Goal: Task Accomplishment & Management: Manage account settings

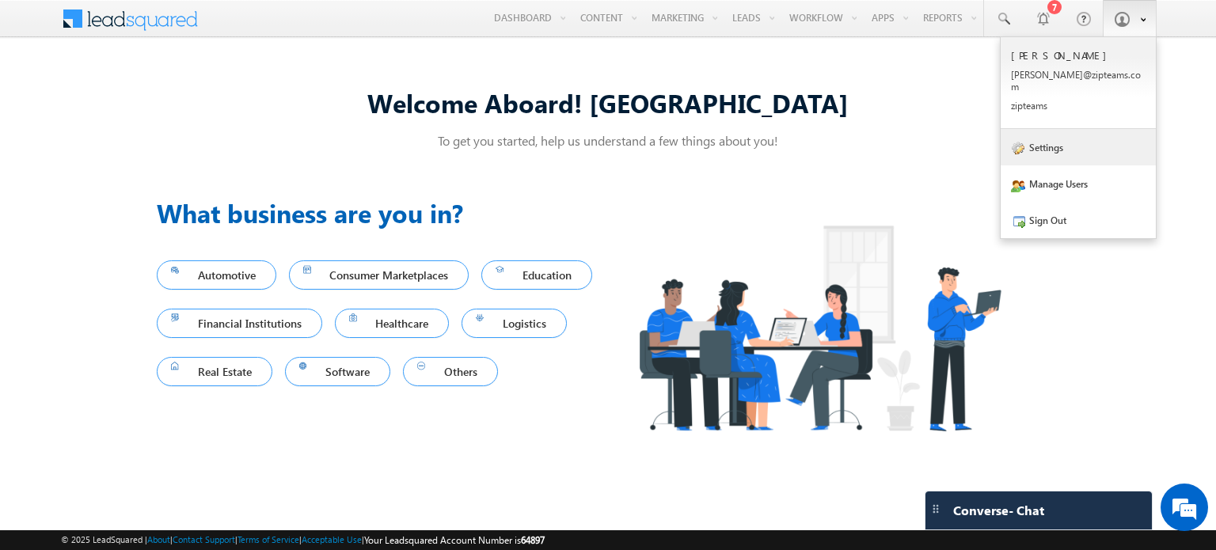
click at [1090, 148] on link "Settings" at bounding box center [1078, 147] width 155 height 36
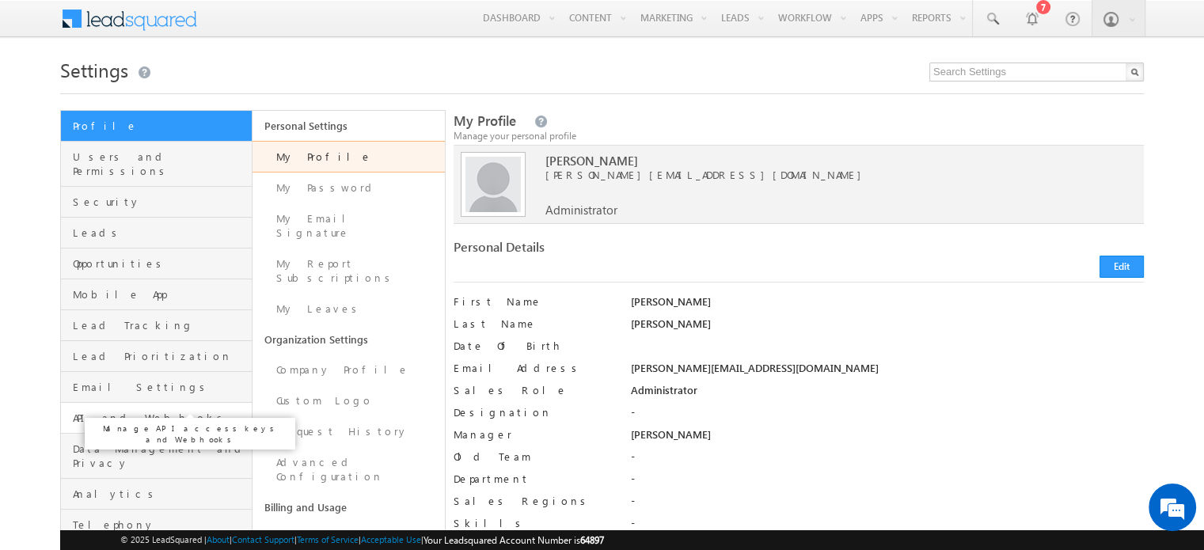
click at [130, 411] on span "API and Webhooks" at bounding box center [160, 418] width 175 height 14
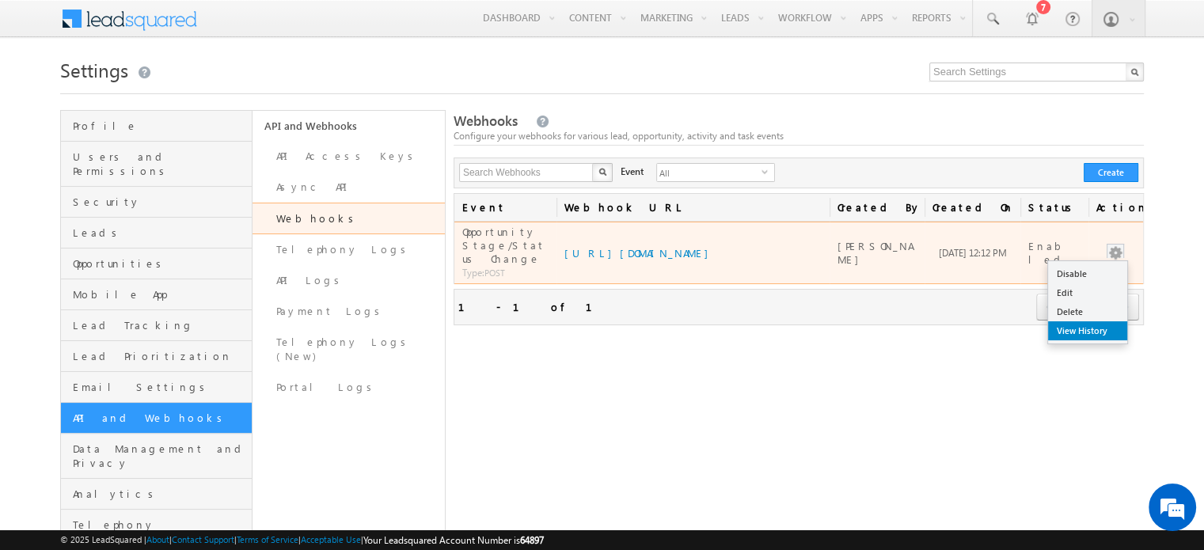
click at [1082, 324] on link "View History" at bounding box center [1087, 330] width 79 height 19
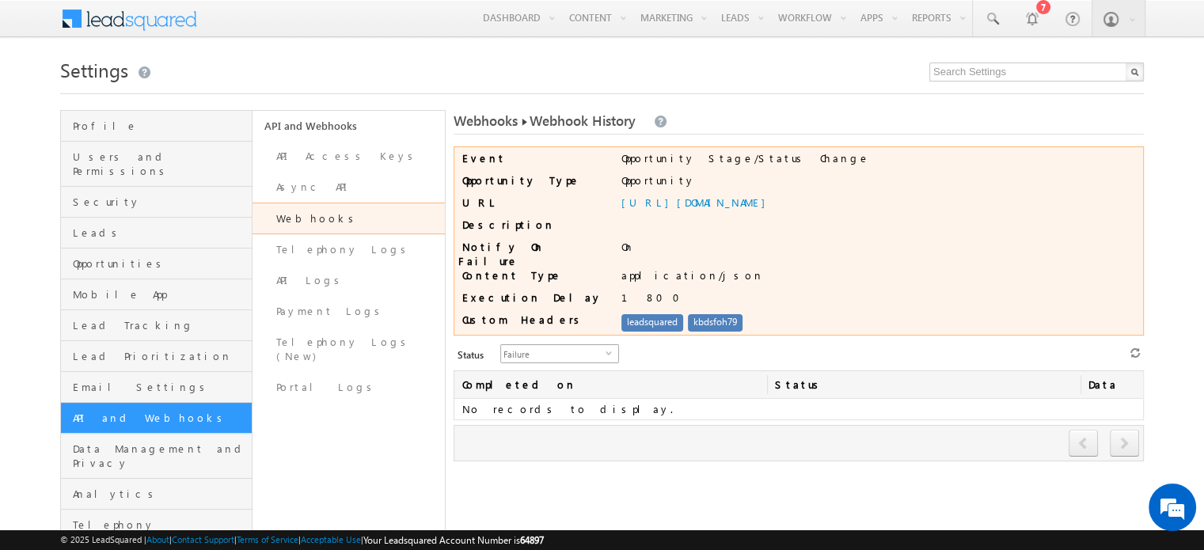
click at [529, 345] on span "Failure" at bounding box center [553, 353] width 105 height 17
click at [534, 371] on li "All" at bounding box center [550, 366] width 117 height 16
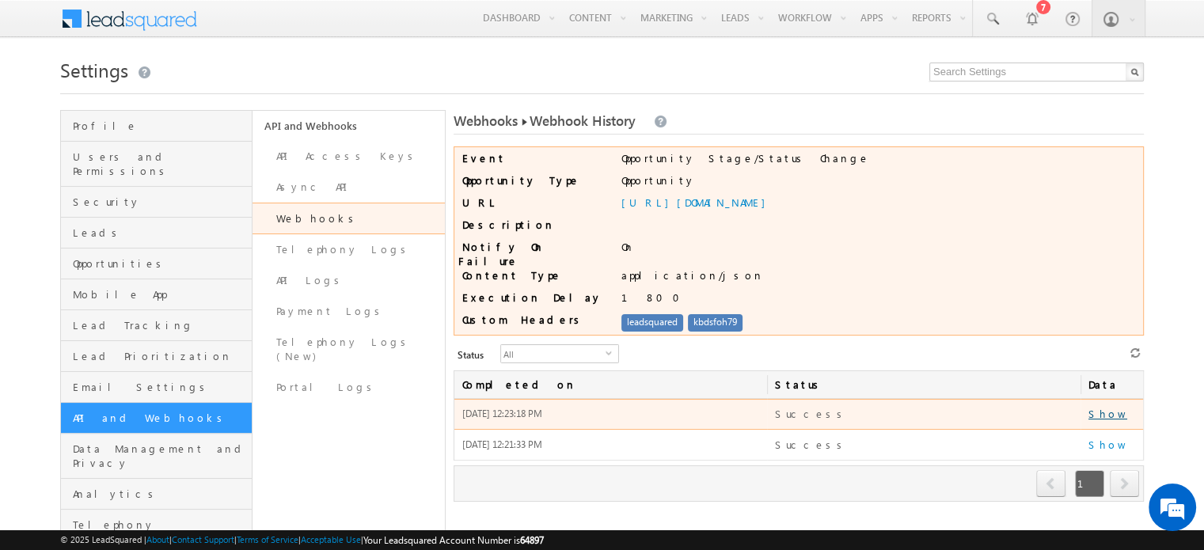
click at [1102, 408] on link "Show" at bounding box center [1108, 413] width 39 height 13
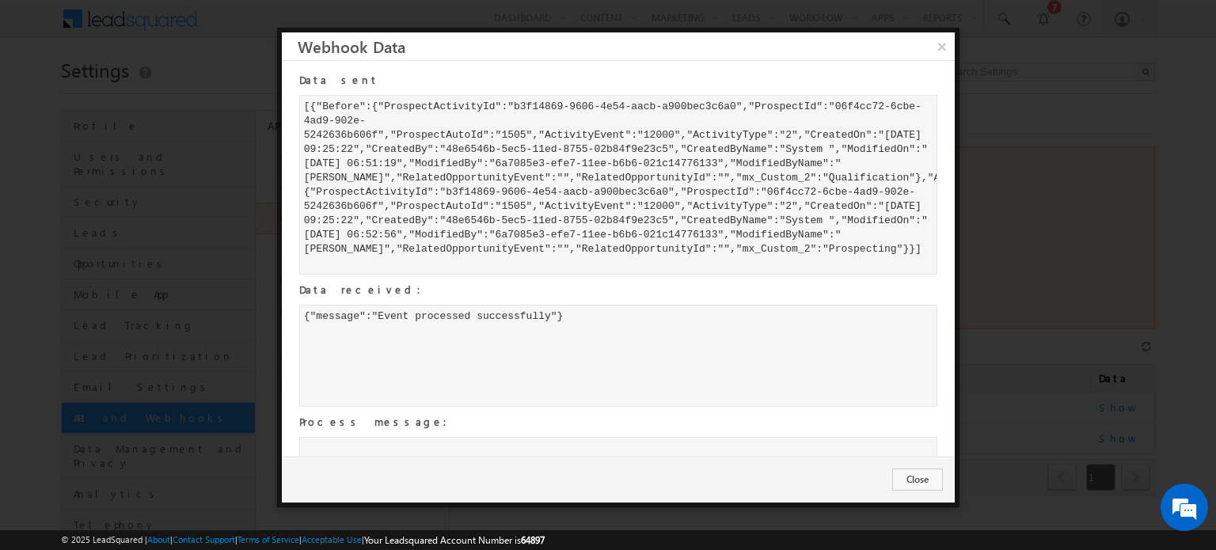
click at [631, 261] on div at bounding box center [618, 185] width 638 height 180
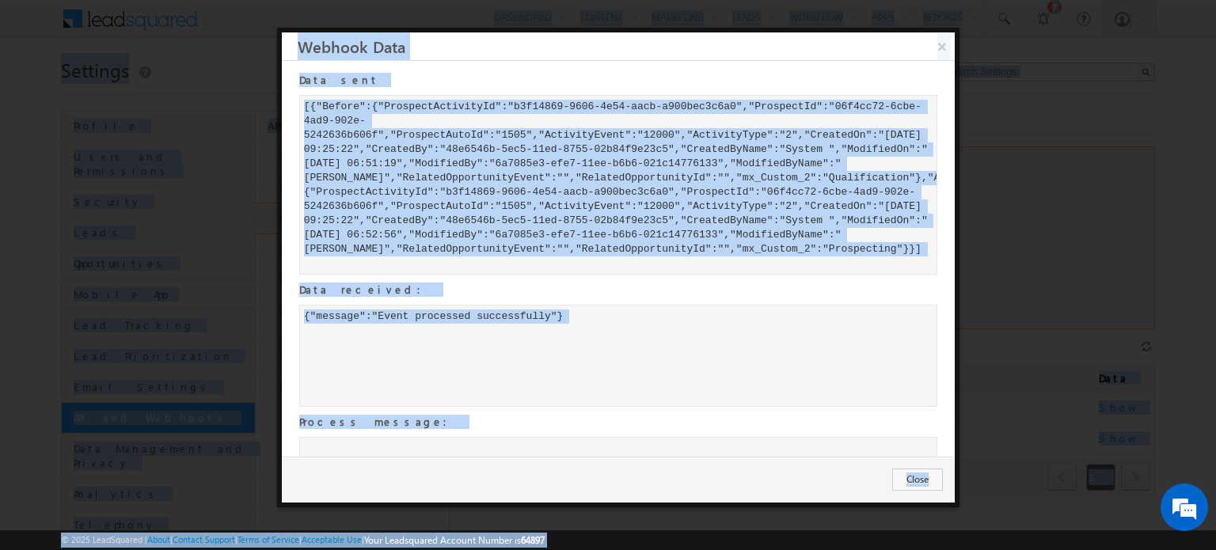
click at [660, 261] on div at bounding box center [618, 185] width 638 height 180
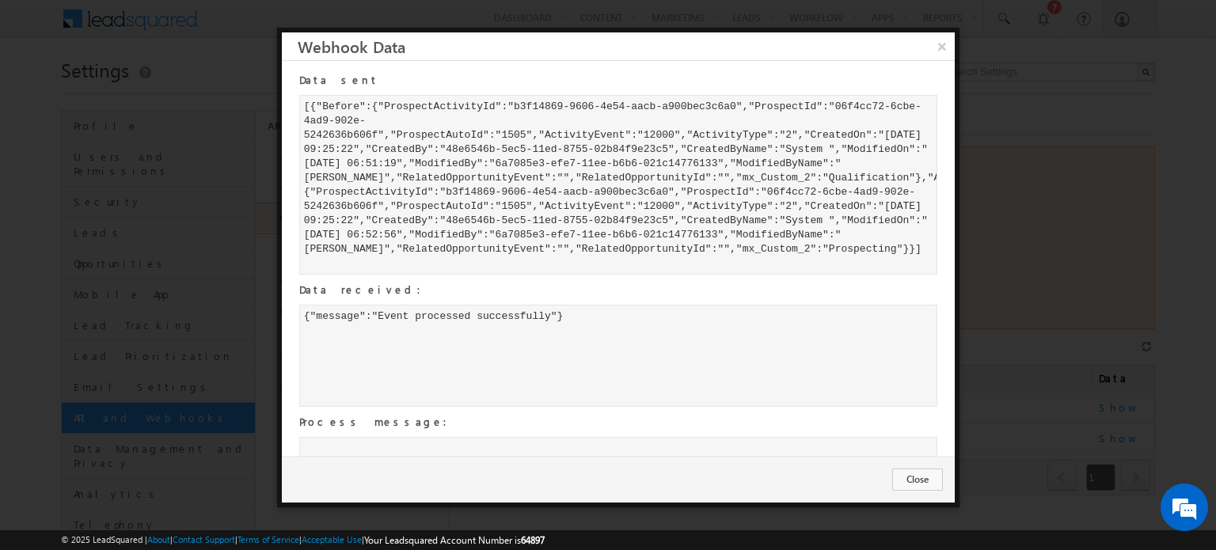
drag, startPoint x: 304, startPoint y: 106, endPoint x: 885, endPoint y: 287, distance: 608.5
click at [885, 275] on div at bounding box center [618, 185] width 638 height 180
copy div "[{"Before":{"ProspectActivityId":"b3f14869-9606-4e54-aacb-a900bec3c6a0","Prospe…"
click at [941, 51] on button "×" at bounding box center [942, 46] width 26 height 28
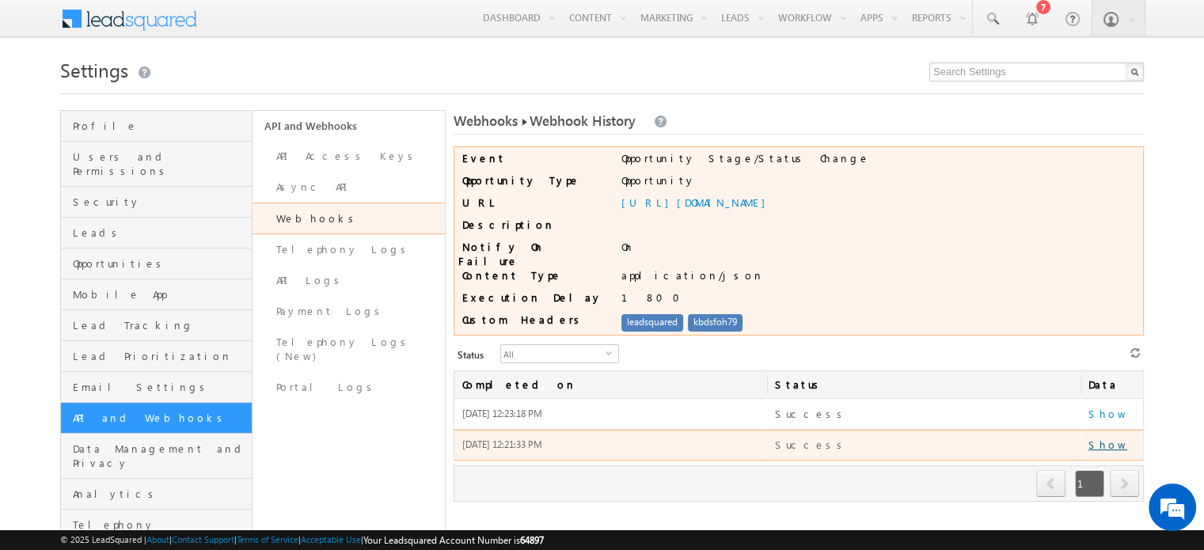
click at [1097, 439] on link "Show" at bounding box center [1108, 444] width 39 height 13
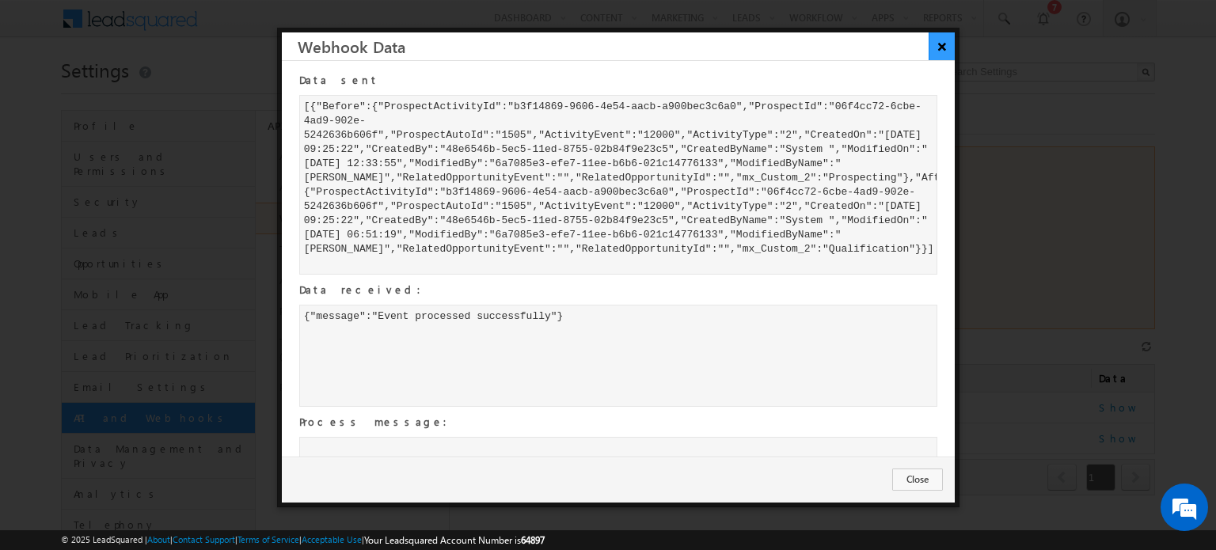
click at [944, 51] on button "×" at bounding box center [942, 46] width 26 height 28
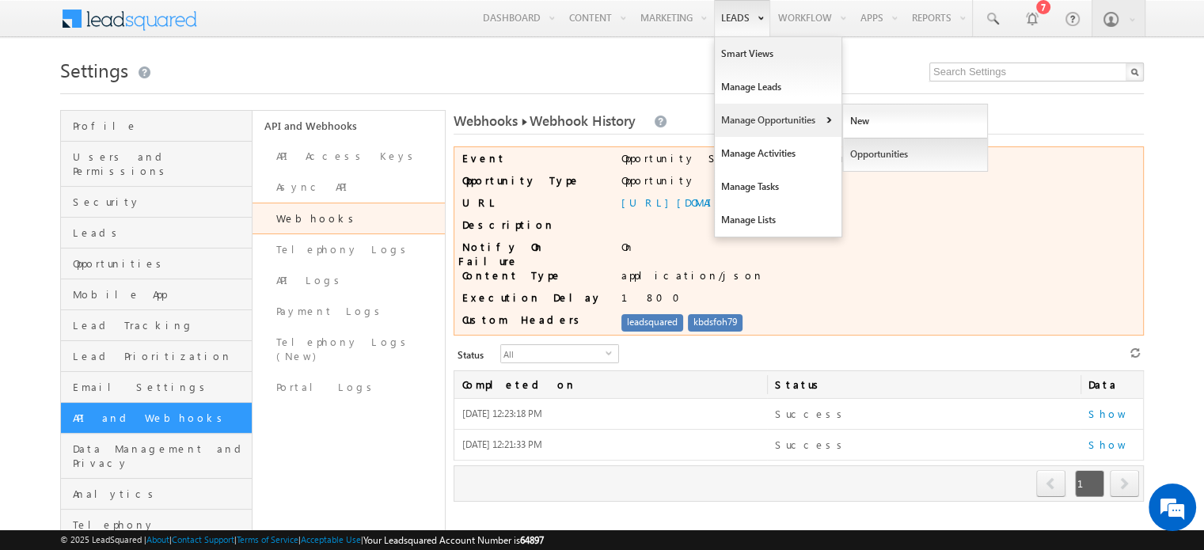
click at [868, 142] on link "Opportunities" at bounding box center [915, 154] width 145 height 33
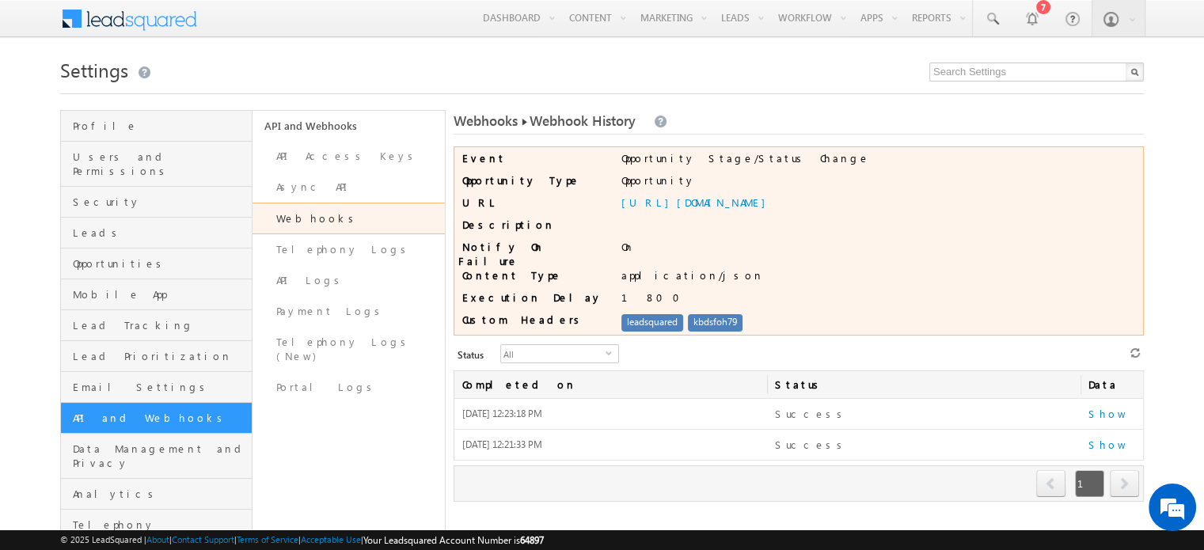
click at [393, 219] on link "Webhooks" at bounding box center [349, 219] width 192 height 32
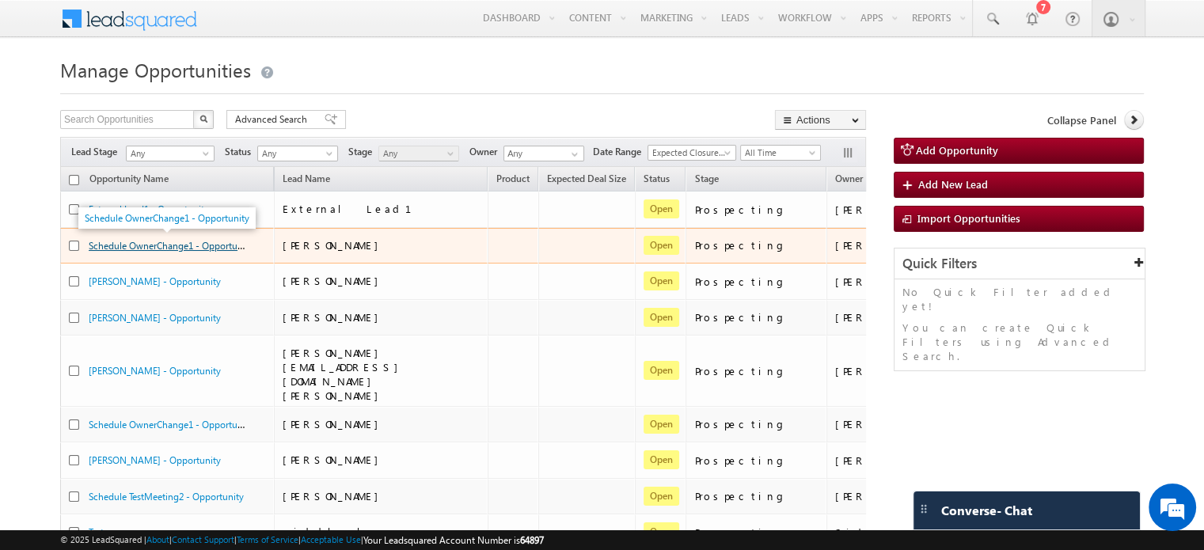
click at [180, 245] on link "Schedule OwnerChange1 - Opportunity" at bounding box center [171, 244] width 165 height 13
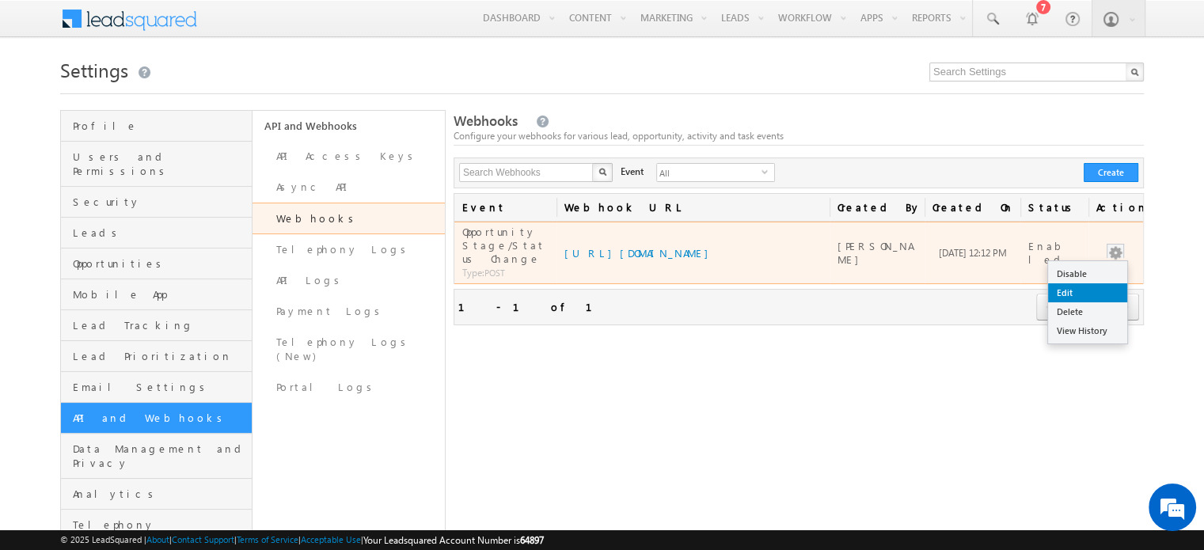
click at [1086, 286] on link "Edit" at bounding box center [1087, 292] width 79 height 19
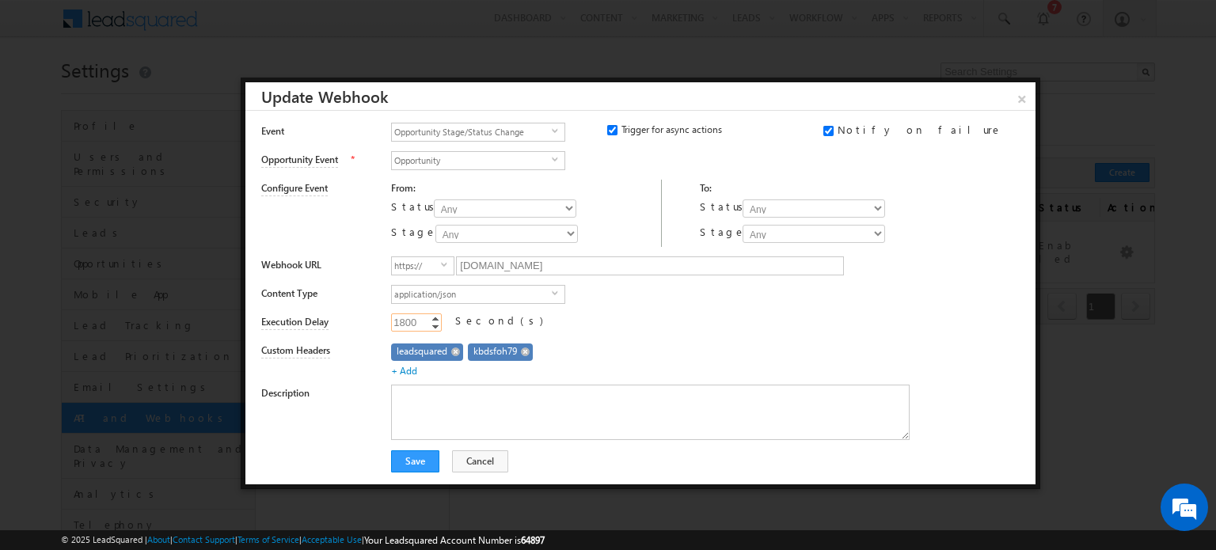
click at [424, 319] on input "1800" at bounding box center [416, 323] width 51 height 18
type input "0"
click at [558, 338] on div "Custom Headers leadsquared kbdsfoh79 + Add" at bounding box center [642, 357] width 762 height 43
click at [415, 454] on button "Save" at bounding box center [415, 461] width 48 height 22
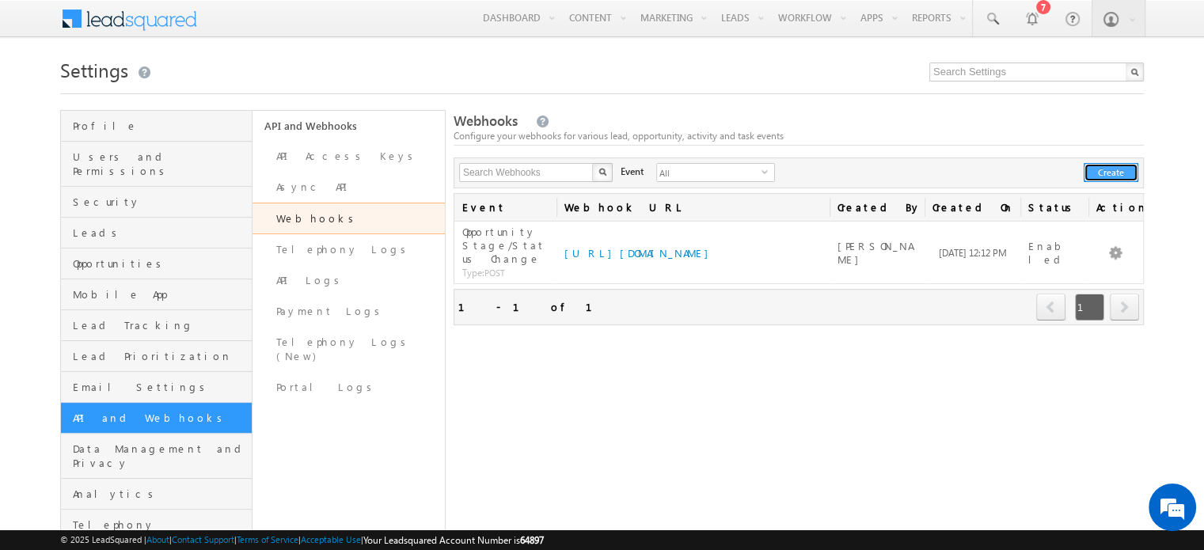
click at [1116, 170] on button "Create" at bounding box center [1111, 172] width 55 height 19
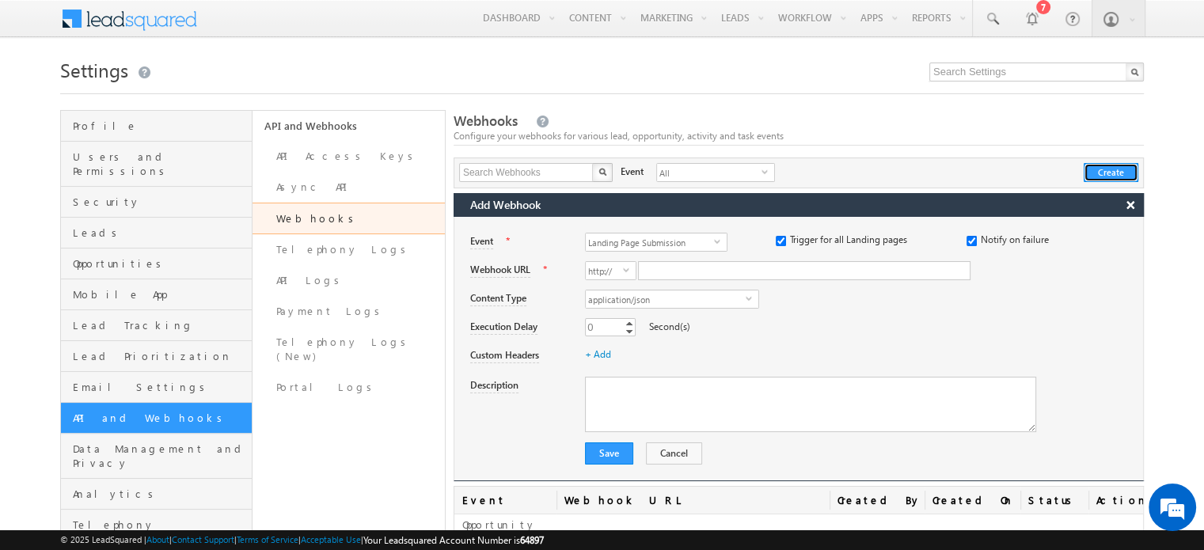
scroll to position [115, 0]
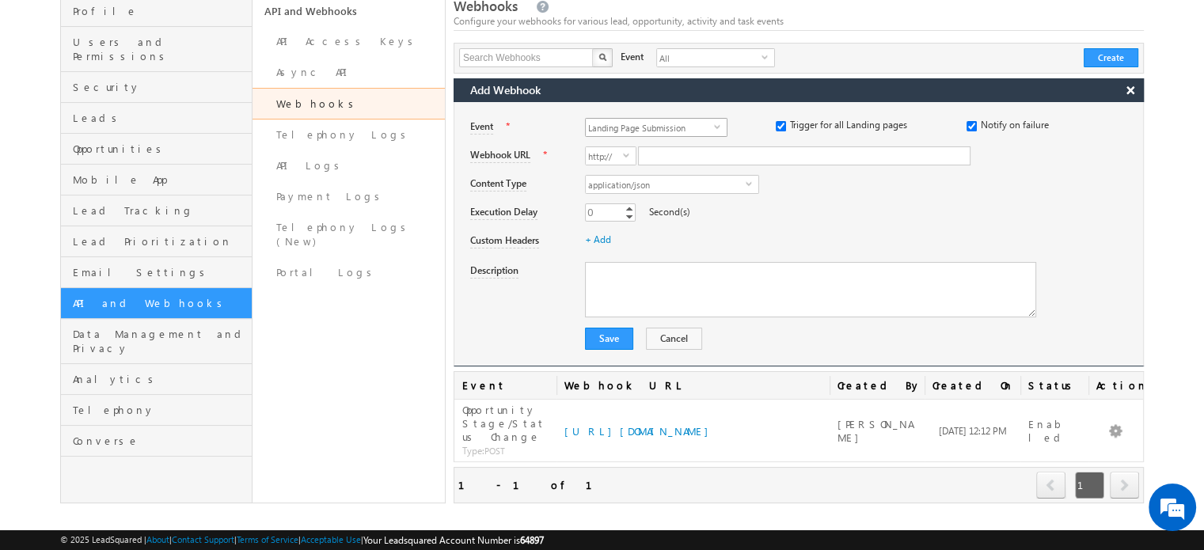
click at [640, 124] on span "Landing Page Submission" at bounding box center [650, 127] width 128 height 17
click at [605, 267] on li "Opportunity Update" at bounding box center [656, 259] width 141 height 16
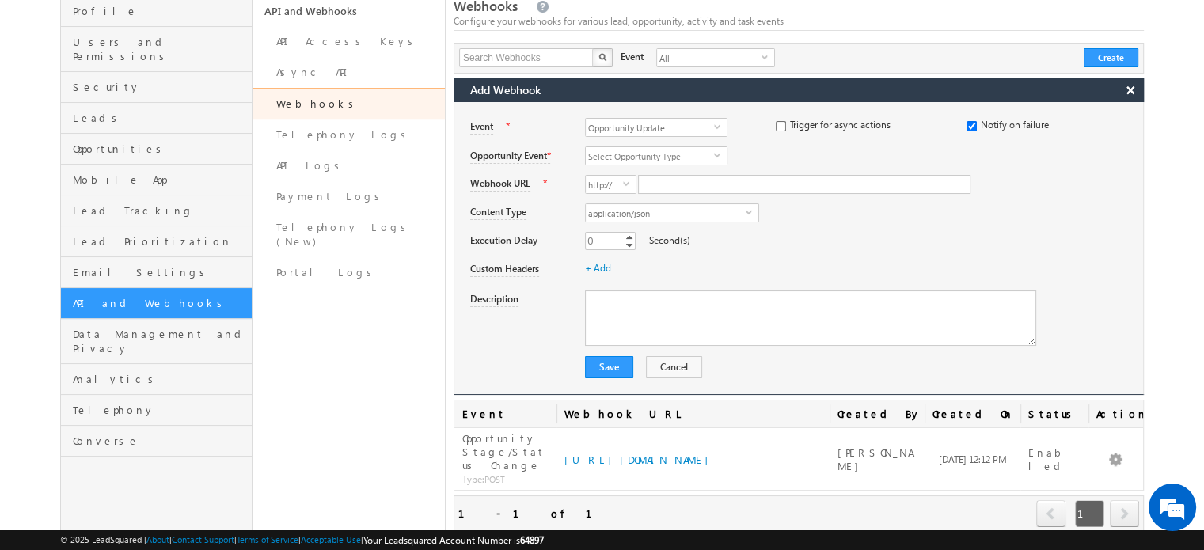
click at [654, 164] on div "Any New 2 Opportunity Select Opportunity Type select Any New 2 Opportunity" at bounding box center [691, 157] width 213 height 22
click at [656, 162] on span "Select Opportunity Type" at bounding box center [650, 155] width 128 height 17
click at [599, 240] on input "Opportunity" at bounding box center [598, 241] width 10 height 10
checkbox input "true"
click at [596, 199] on input "Any" at bounding box center [598, 201] width 10 height 10
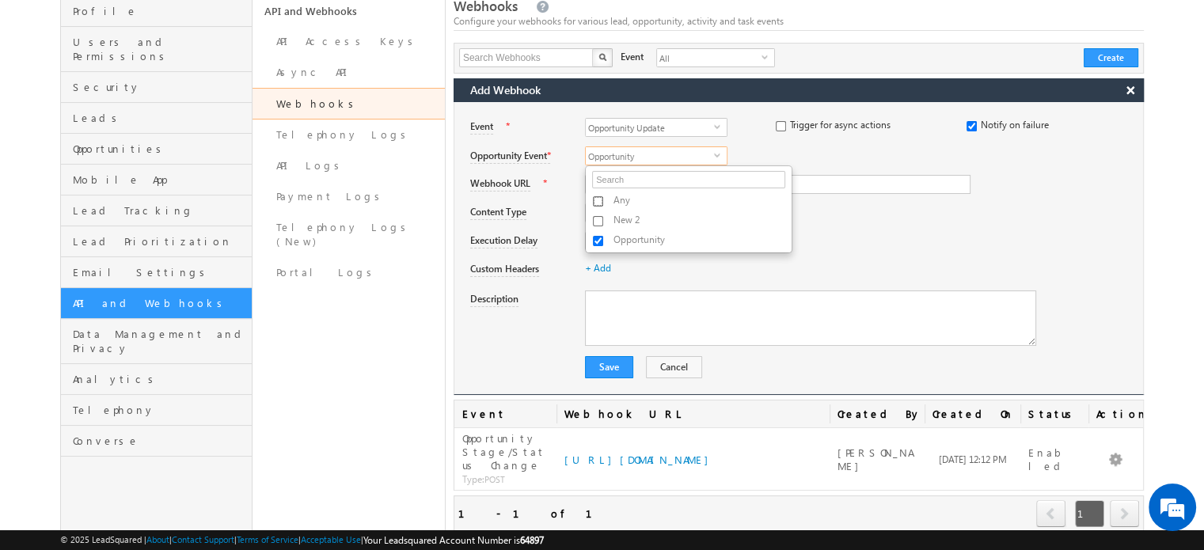
checkbox input "true"
click at [597, 240] on input "Opportunity" at bounding box center [598, 241] width 10 height 10
checkbox input "false"
click at [713, 275] on div "+ Add" at bounding box center [864, 271] width 558 height 22
click at [687, 183] on input "Webhook URL" at bounding box center [804, 184] width 333 height 19
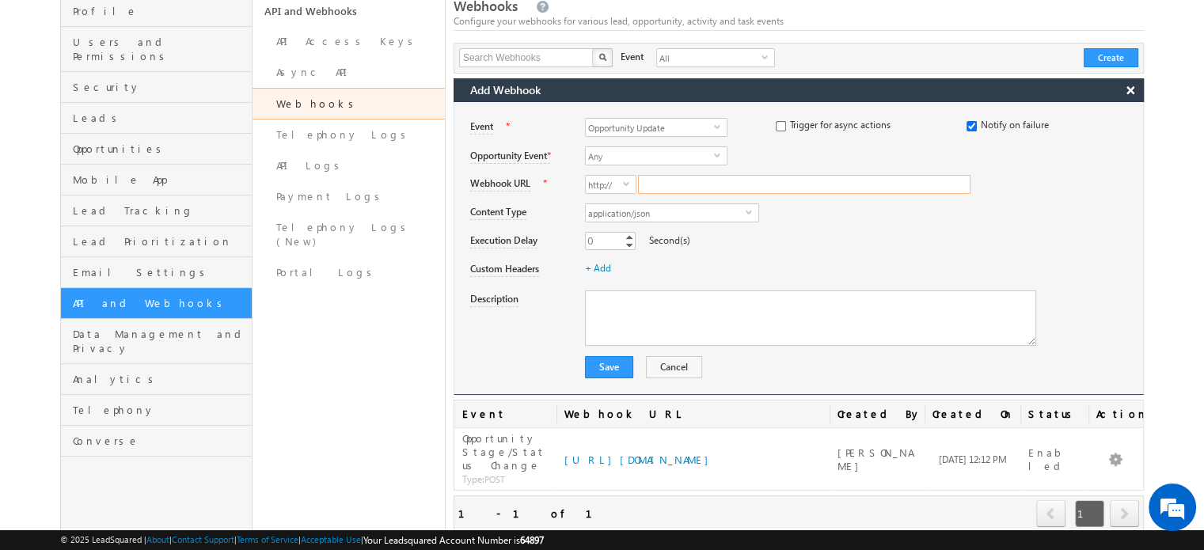
paste input "[URL][DOMAIN_NAME]"
type input "eo4na8wlziu5kjj.m.pipedream.net"
click at [736, 265] on div "+ Add" at bounding box center [864, 271] width 558 height 22
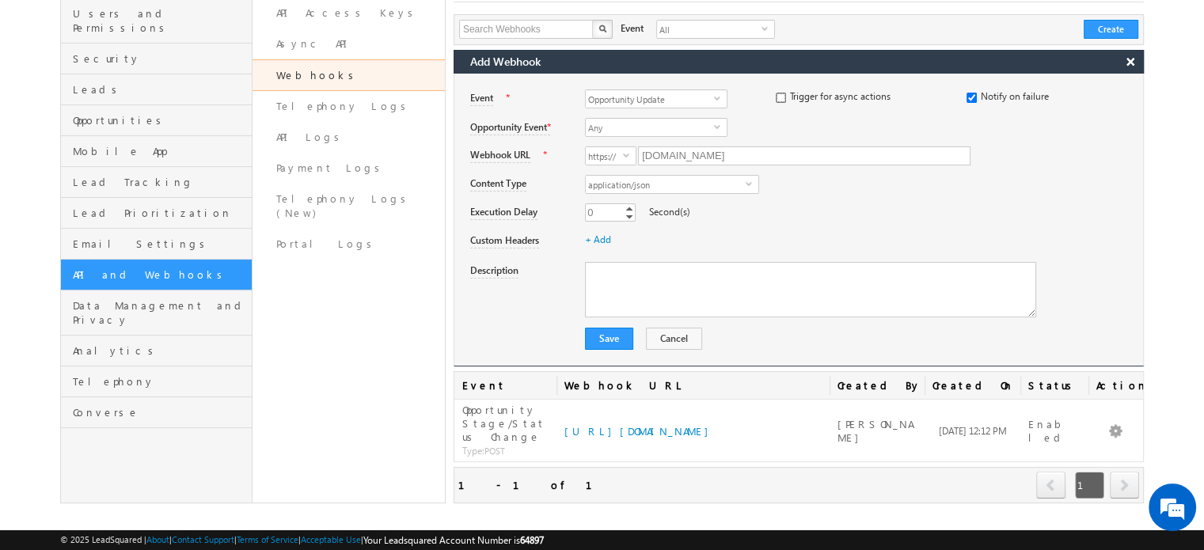
click at [785, 93] on input "checkbox" at bounding box center [781, 98] width 10 height 10
checkbox input "true"
click at [610, 336] on button "Save" at bounding box center [609, 339] width 48 height 22
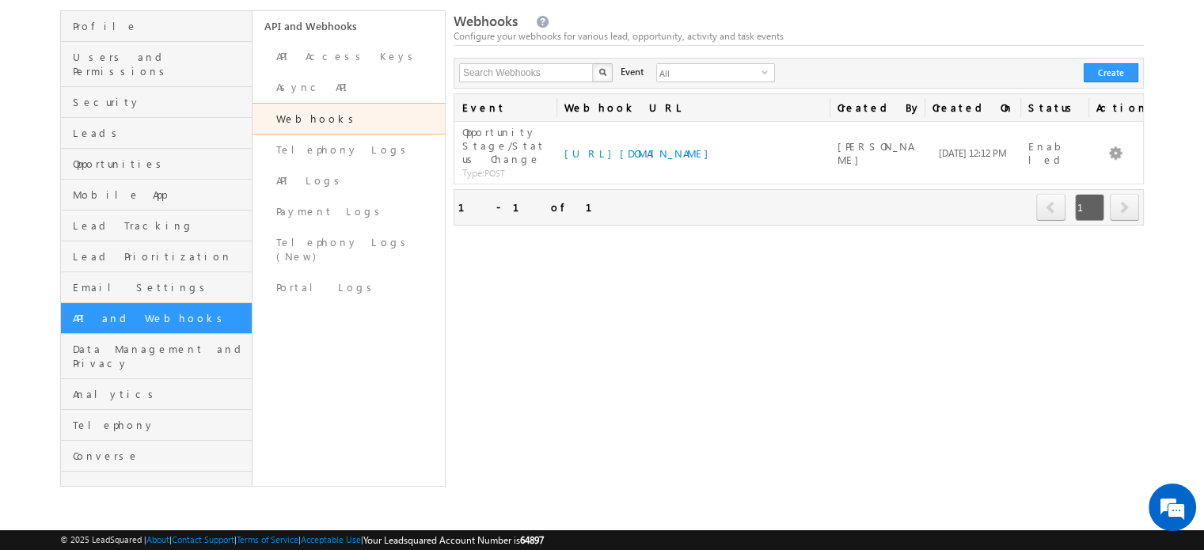
scroll to position [100, 0]
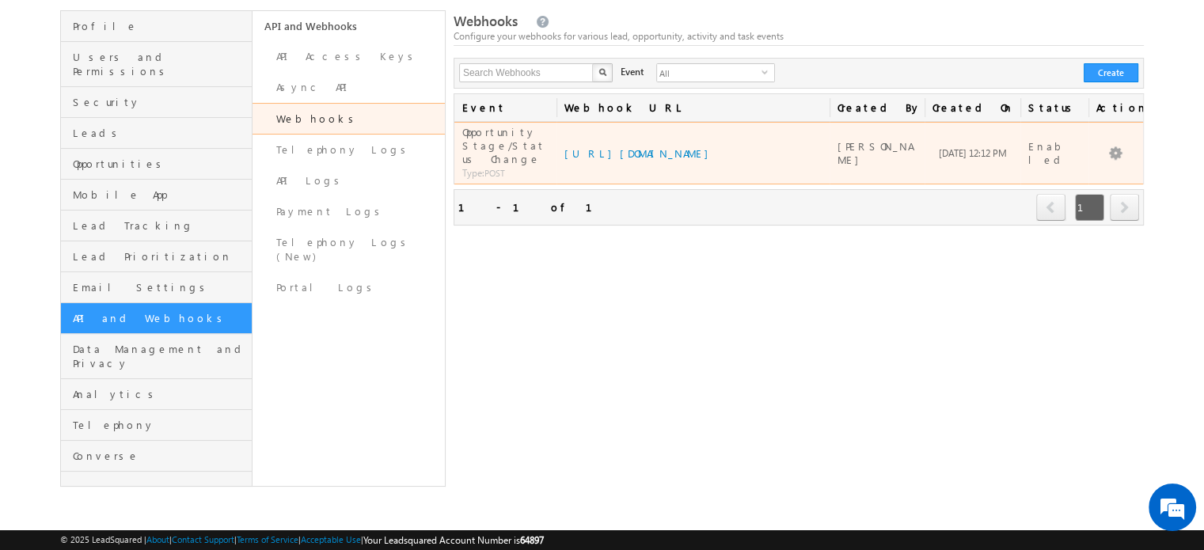
drag, startPoint x: 559, startPoint y: 143, endPoint x: 762, endPoint y: 148, distance: 202.8
click at [762, 148] on td "[URL][DOMAIN_NAME]" at bounding box center [693, 153] width 273 height 63
click at [755, 146] on td "[URL][DOMAIN_NAME]" at bounding box center [693, 153] width 273 height 63
drag, startPoint x: 755, startPoint y: 146, endPoint x: 763, endPoint y: 156, distance: 13.0
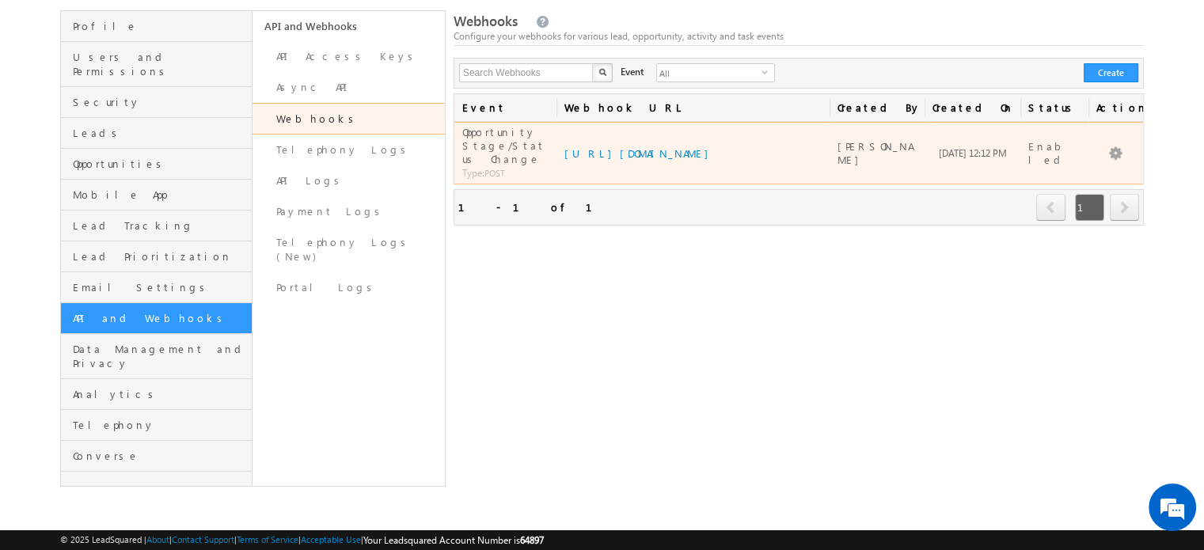
click at [763, 156] on td "[URL][DOMAIN_NAME]" at bounding box center [693, 153] width 273 height 63
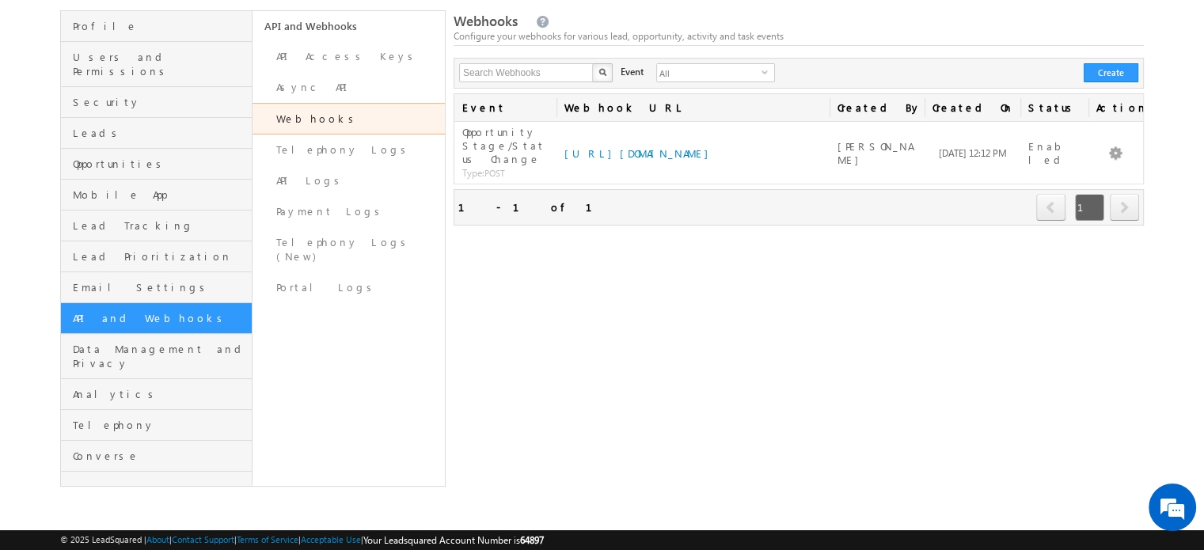
click at [643, 284] on div "Webhooks Configure your webhooks for various lead, opportunity, activity and ta…" at bounding box center [799, 248] width 690 height 477
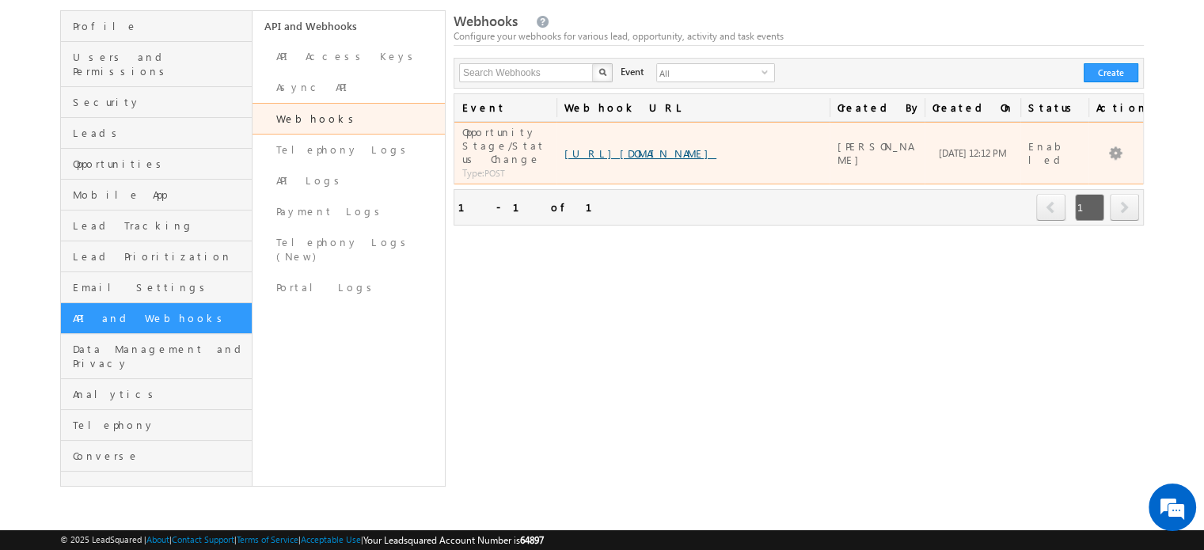
drag, startPoint x: 557, startPoint y: 145, endPoint x: 748, endPoint y: 151, distance: 190.9
click at [748, 151] on td "[URL][DOMAIN_NAME]" at bounding box center [693, 153] width 273 height 63
copy link "[URL][DOMAIN_NAME]"
click at [1071, 222] on link "View History" at bounding box center [1087, 231] width 79 height 19
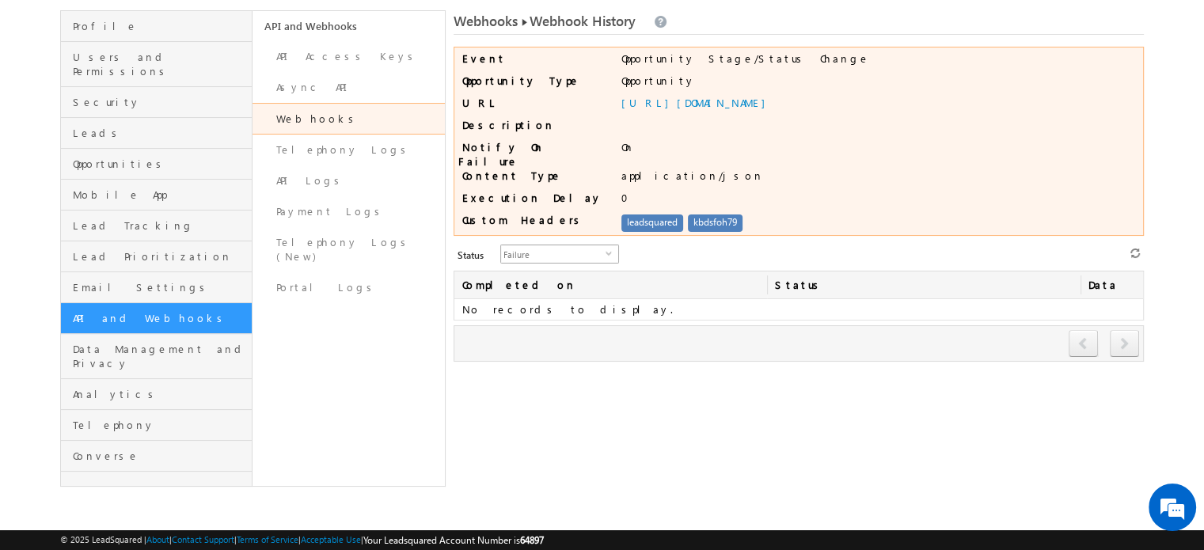
click at [583, 247] on span "Failure" at bounding box center [553, 253] width 105 height 17
click at [568, 261] on li "All" at bounding box center [550, 266] width 117 height 16
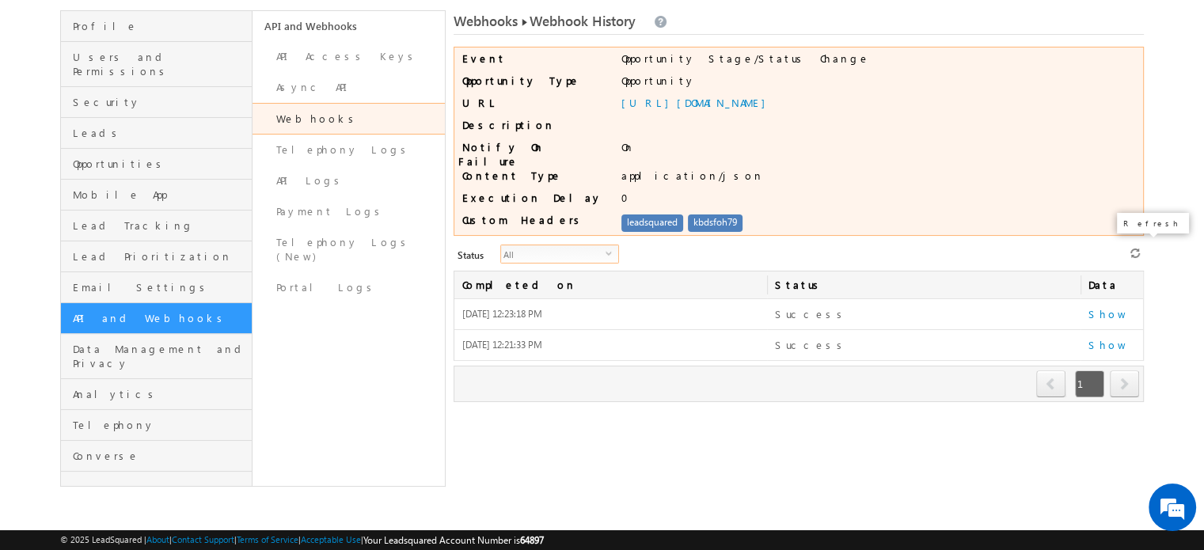
click at [1136, 248] on icon at bounding box center [1135, 253] width 11 height 11
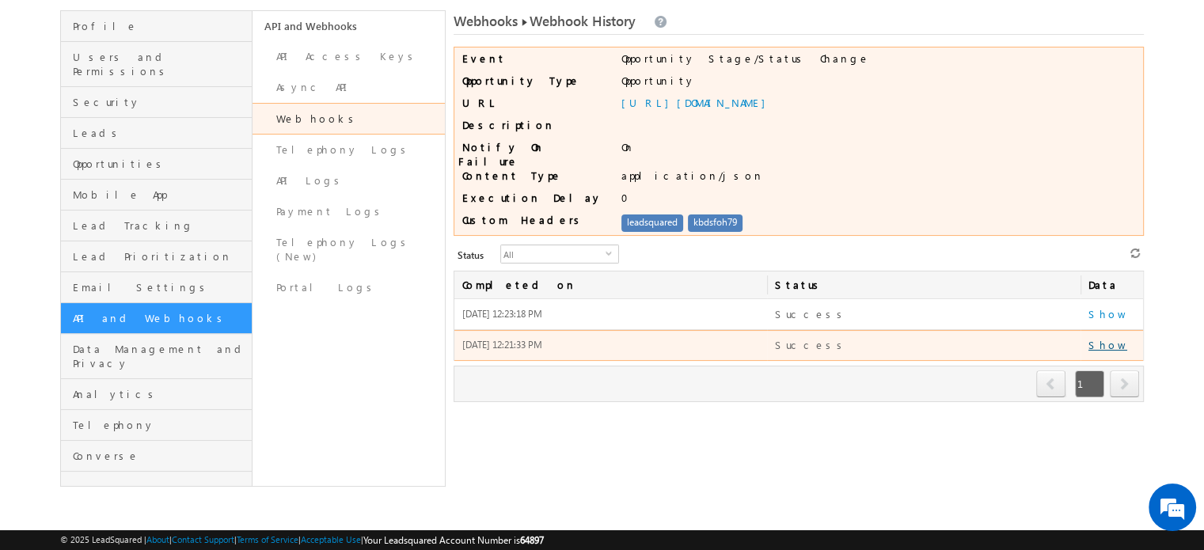
click at [1096, 338] on link "Show" at bounding box center [1108, 344] width 39 height 13
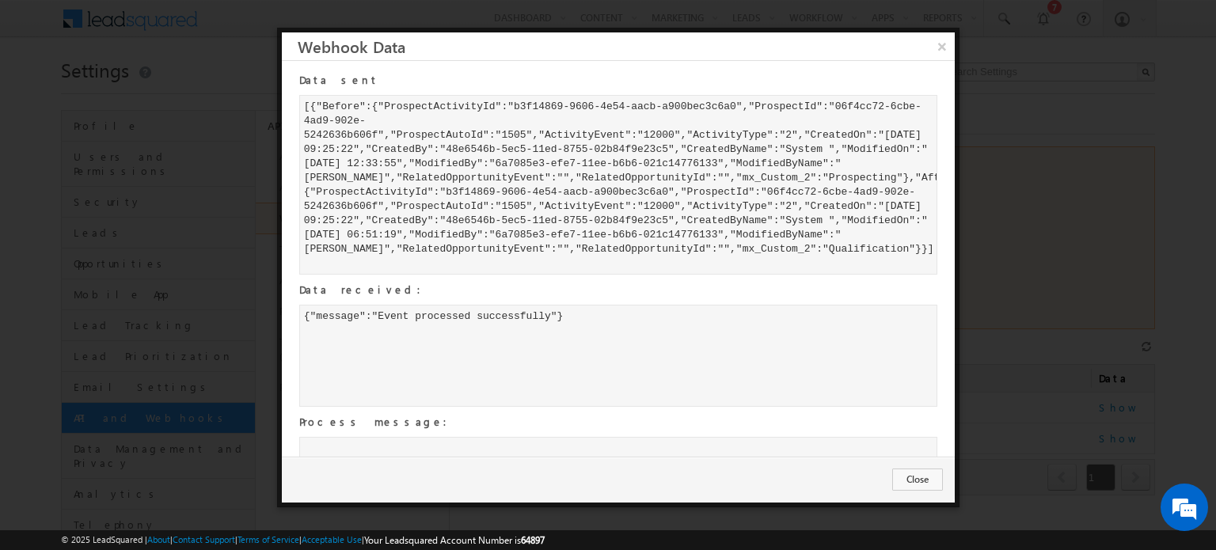
click at [447, 108] on div at bounding box center [618, 185] width 638 height 180
copy div "ProspectActivityId"
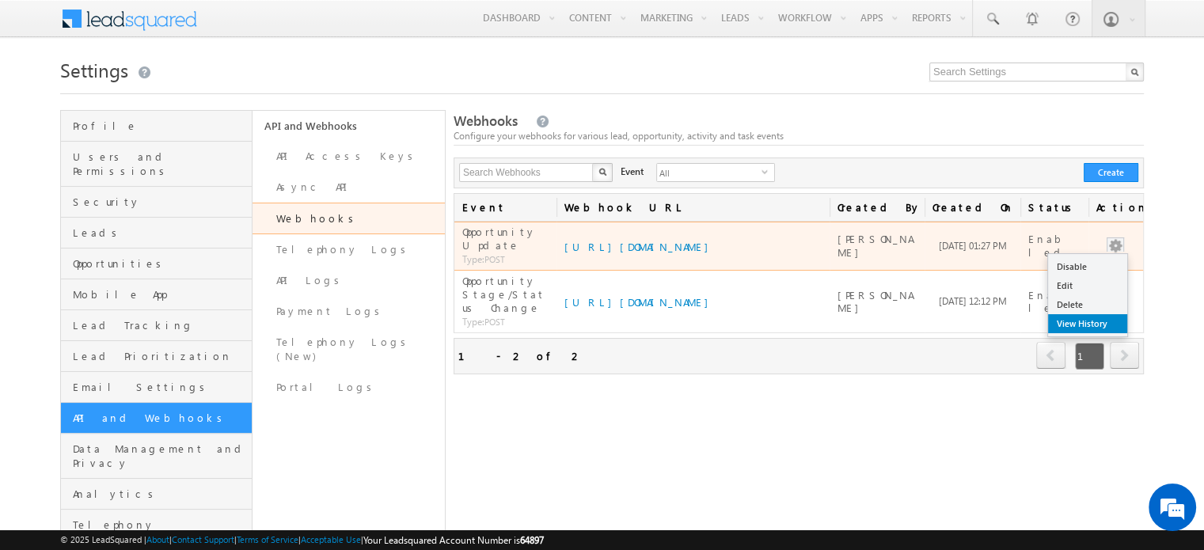
click at [1099, 314] on link "View History" at bounding box center [1087, 323] width 79 height 19
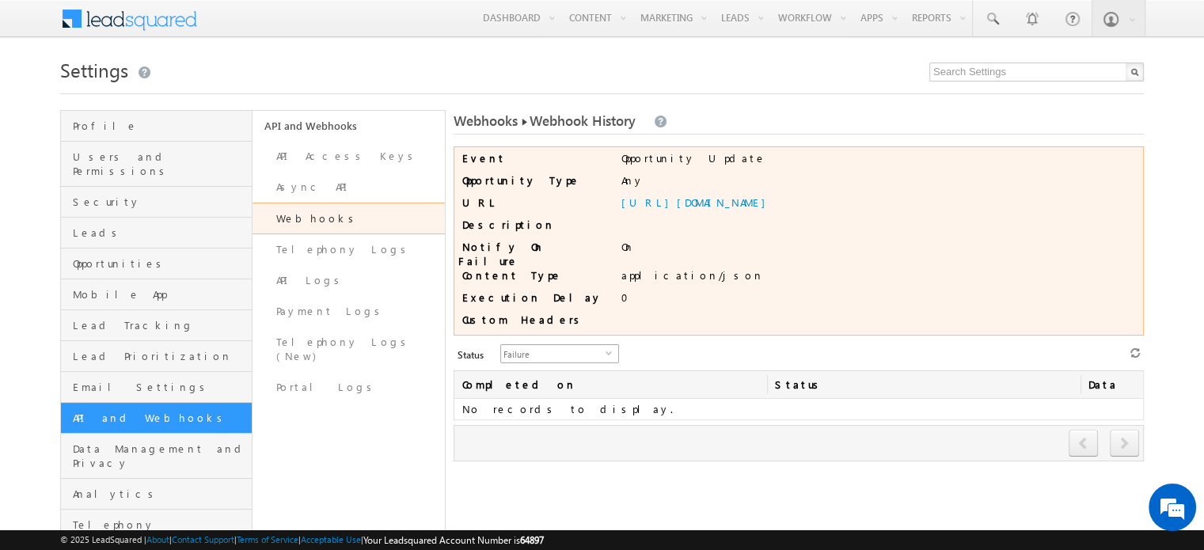
click at [570, 345] on span "Failure" at bounding box center [553, 353] width 105 height 17
click at [551, 365] on li "All" at bounding box center [550, 366] width 117 height 16
click at [1134, 348] on icon at bounding box center [1135, 353] width 11 height 11
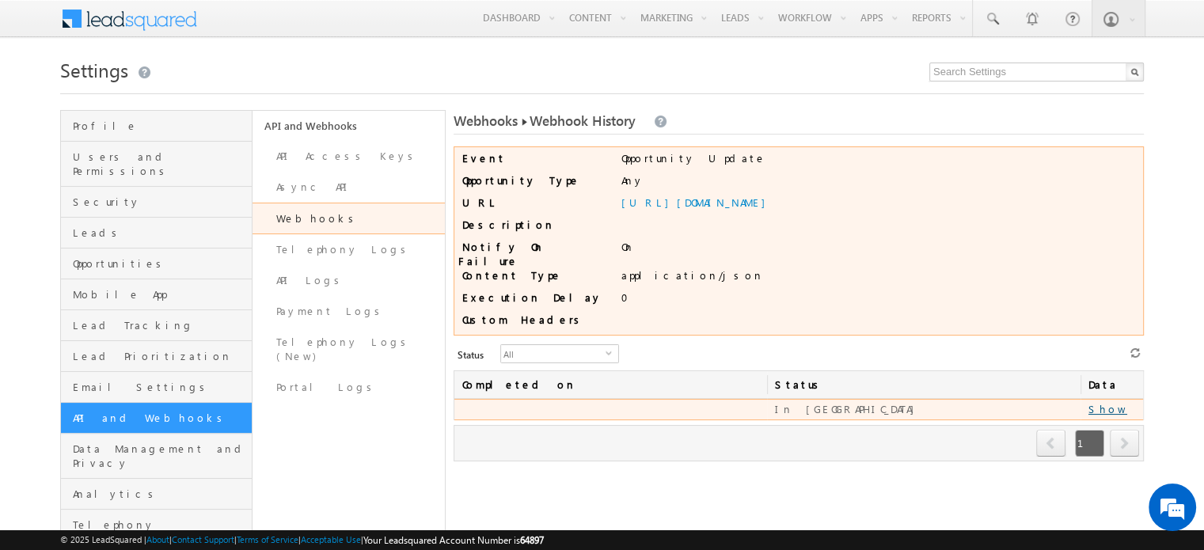
click at [1100, 402] on link "Show" at bounding box center [1108, 408] width 39 height 13
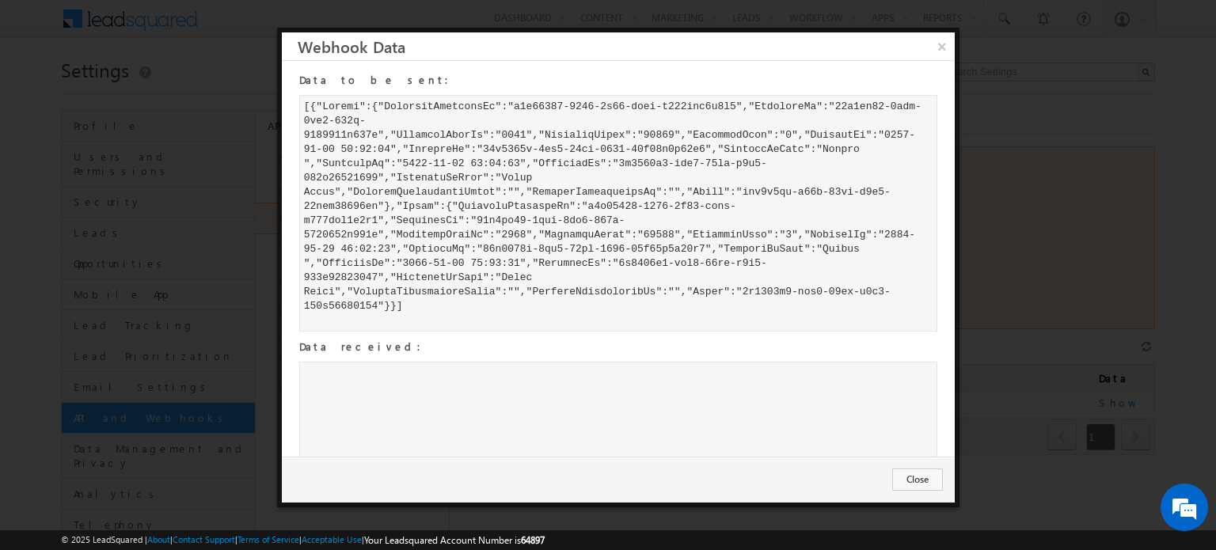
click at [561, 239] on div at bounding box center [618, 213] width 638 height 237
drag, startPoint x: 513, startPoint y: 108, endPoint x: 737, endPoint y: 109, distance: 224.1
click at [737, 109] on div at bounding box center [618, 213] width 638 height 237
